Goal: Navigation & Orientation: Find specific page/section

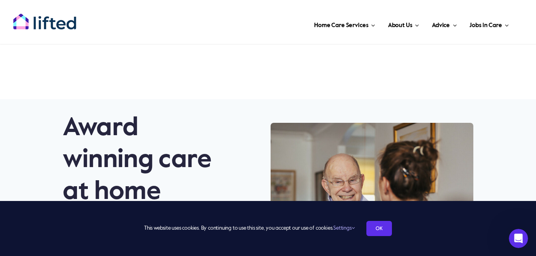
scroll to position [186, 0]
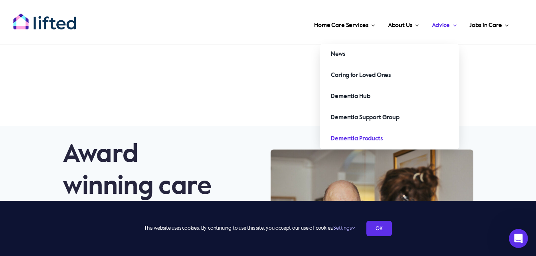
click at [372, 139] on span "Dementia Products" at bounding box center [356, 138] width 51 height 13
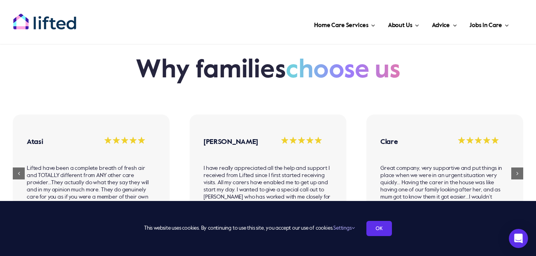
scroll to position [564, 0]
